Goal: Information Seeking & Learning: Check status

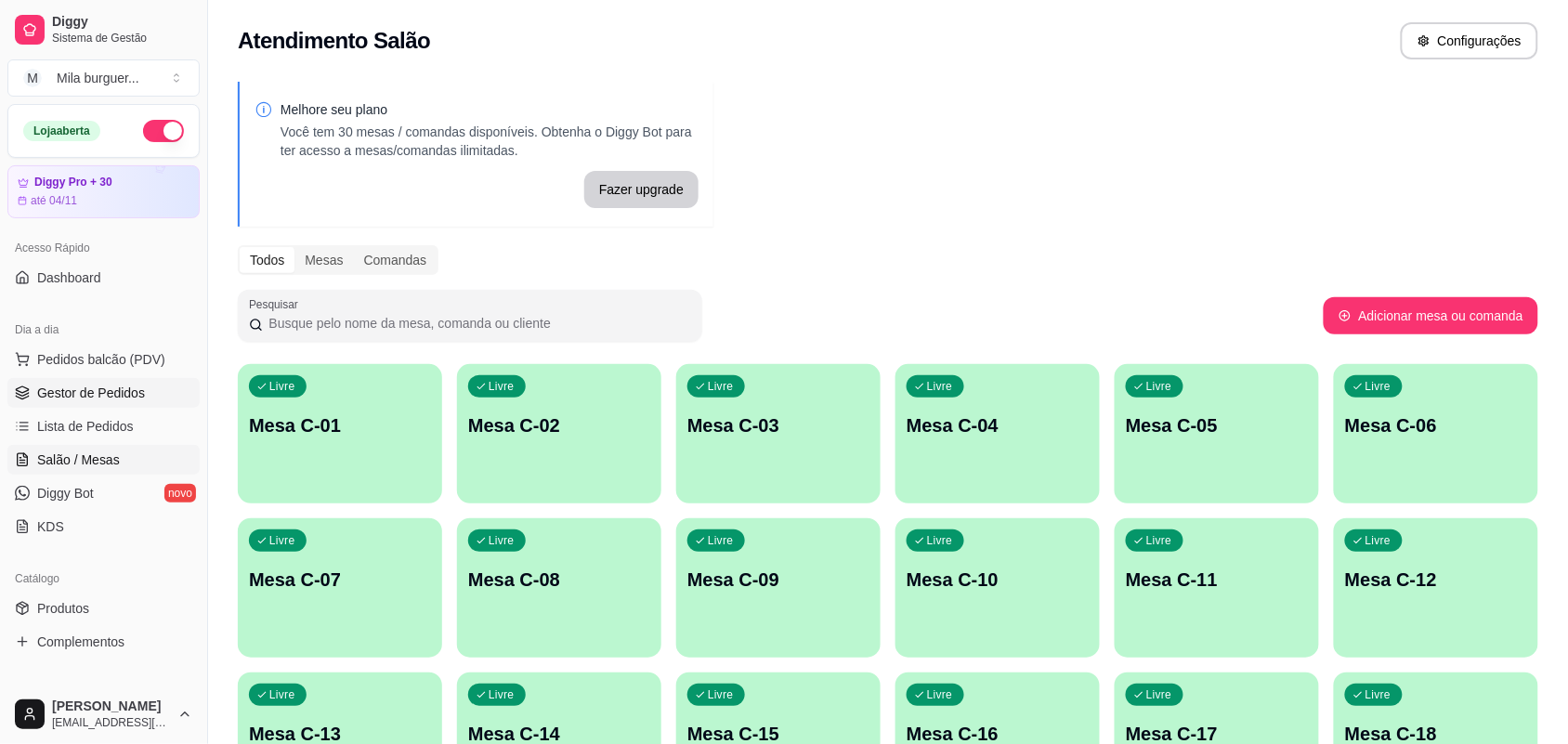
click at [127, 378] on link "Gestor de Pedidos" at bounding box center [104, 393] width 193 height 30
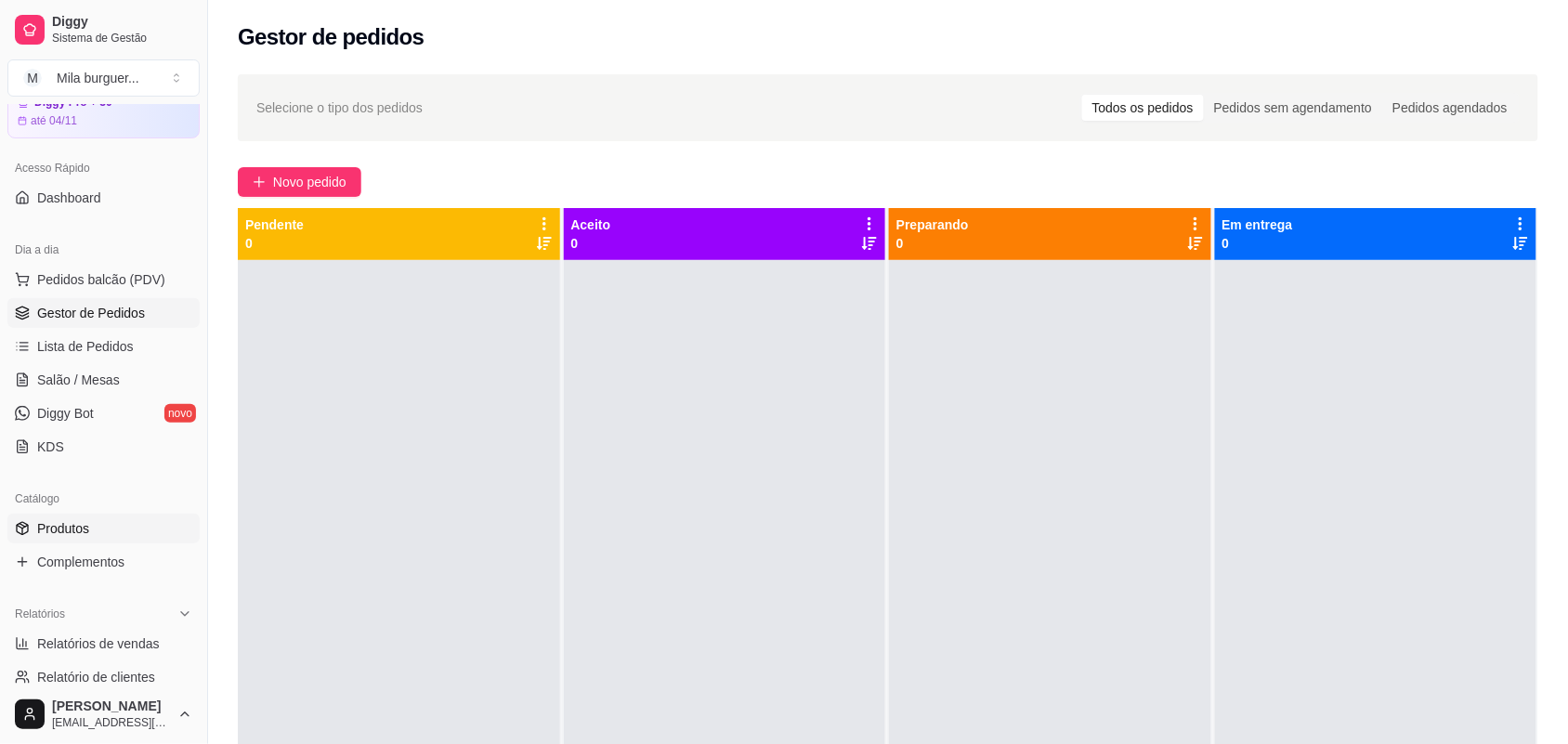
scroll to position [232, 0]
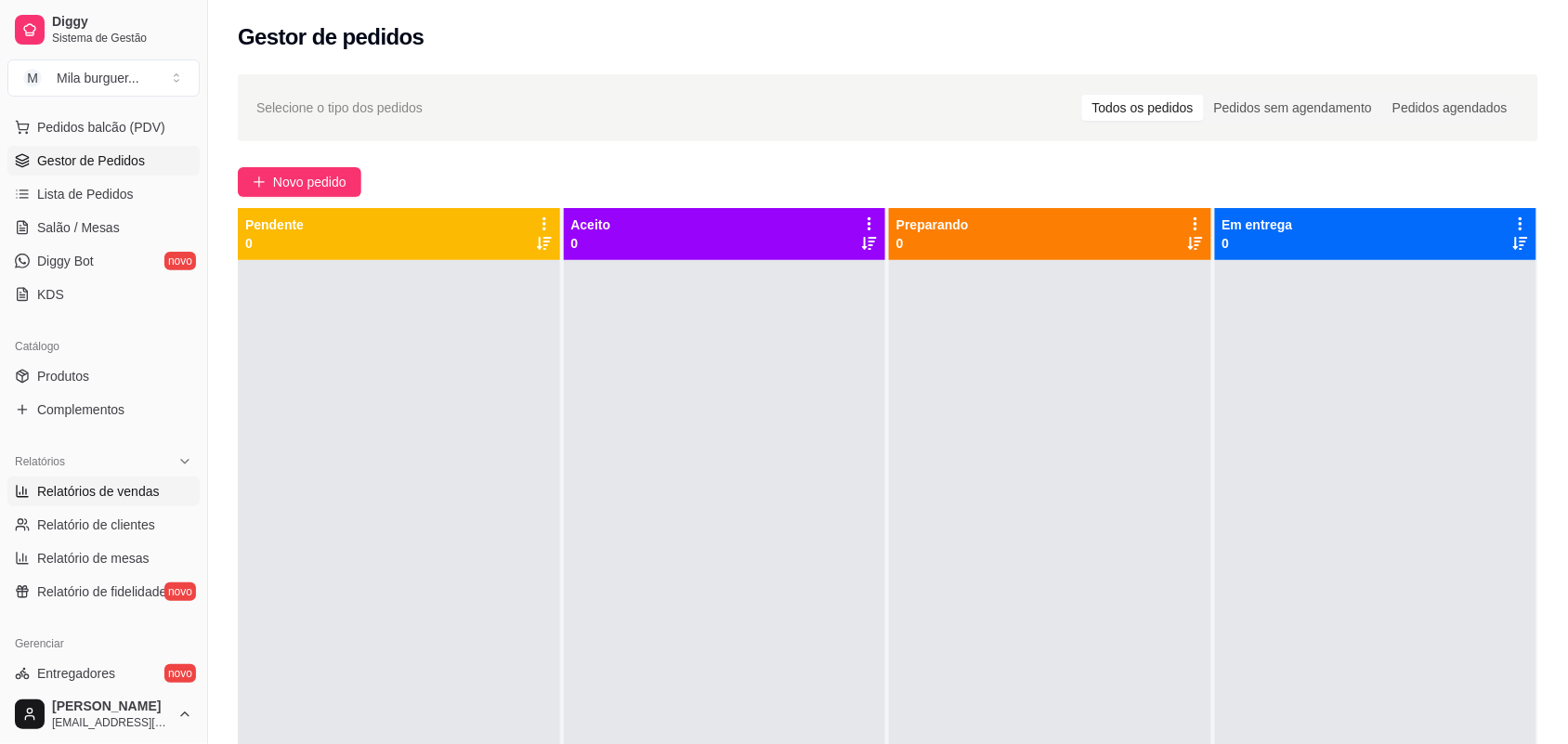
click at [112, 493] on span "Relatórios de vendas" at bounding box center [98, 491] width 123 height 18
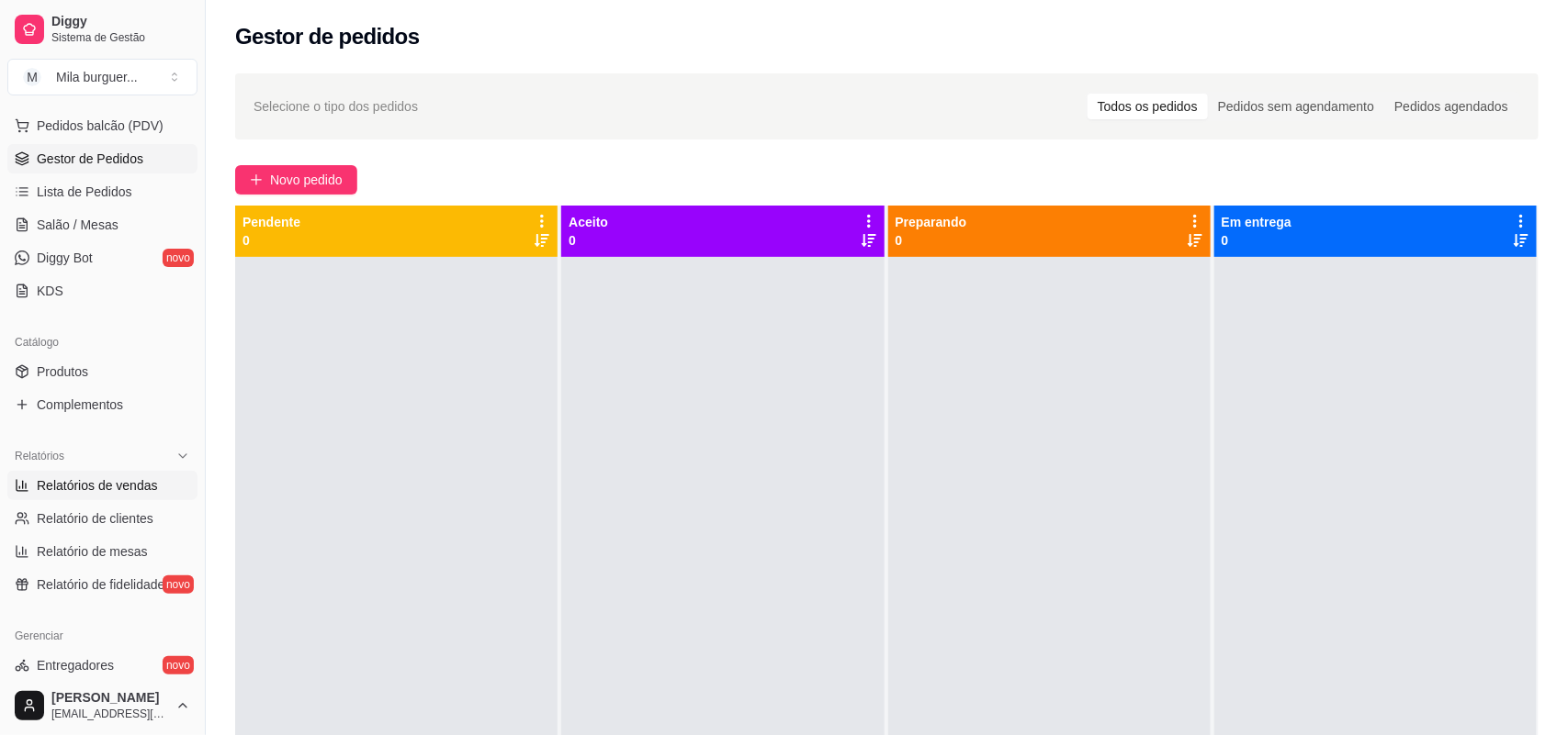
select select "ALL"
select select "0"
